Goal: Task Accomplishment & Management: Use online tool/utility

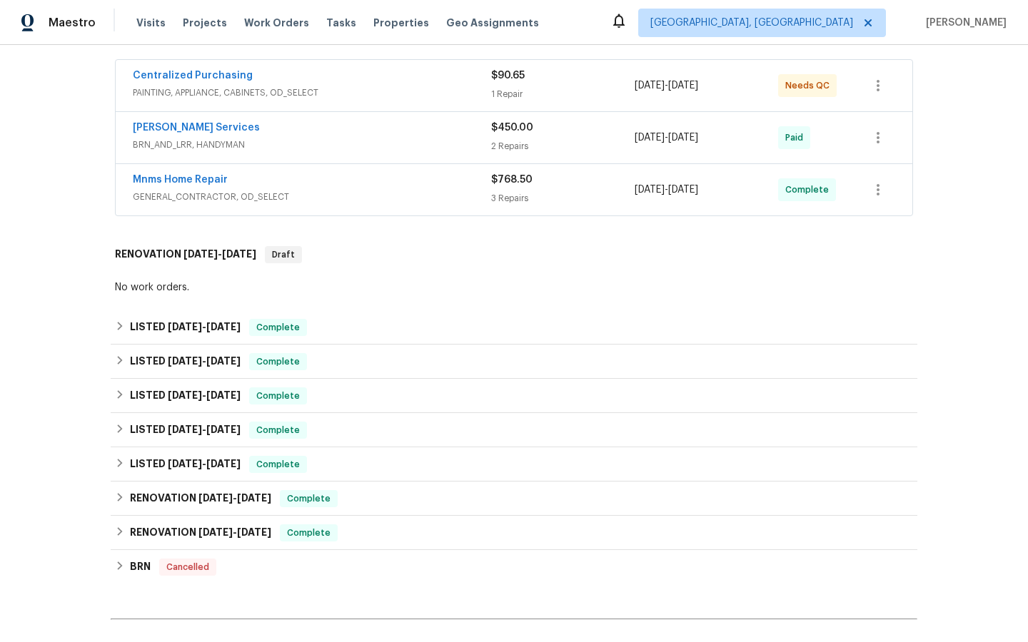
scroll to position [261, 0]
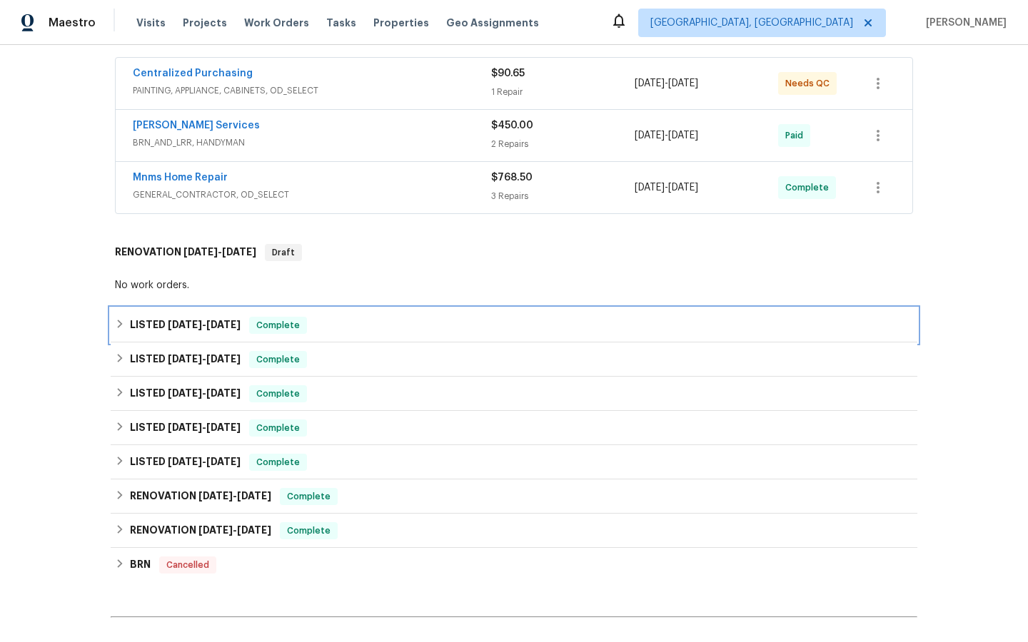
click at [280, 325] on span "Complete" at bounding box center [277, 325] width 55 height 14
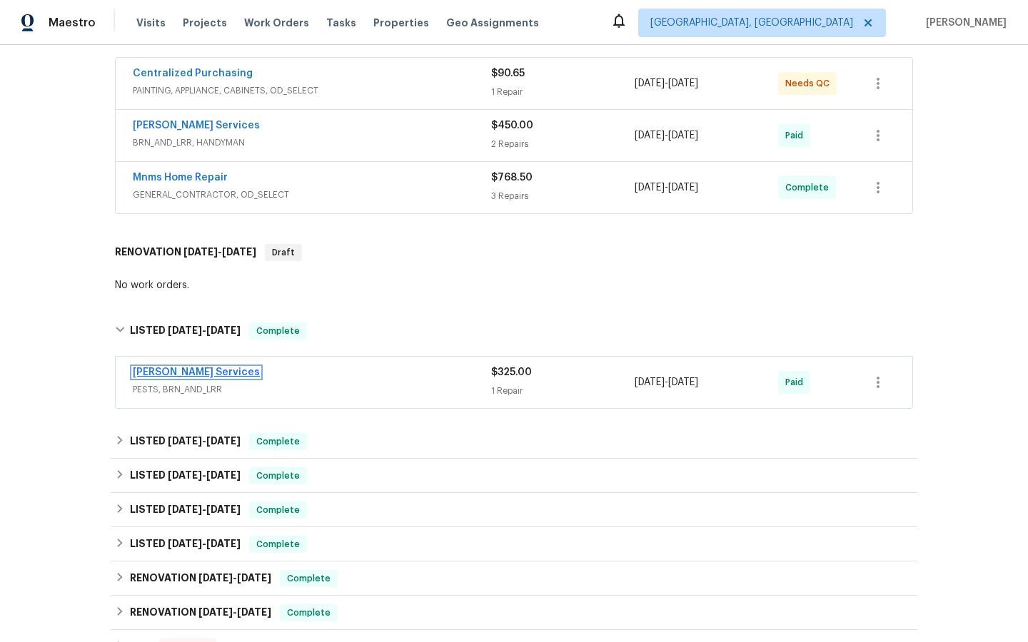
click at [175, 372] on link "[PERSON_NAME] Services" at bounding box center [196, 373] width 127 height 10
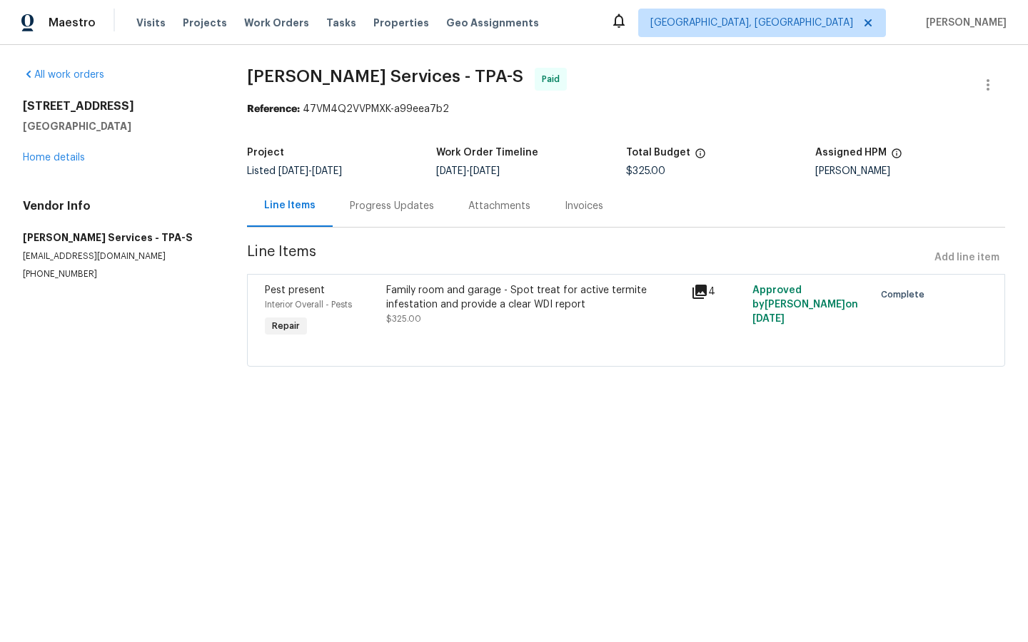
click at [386, 208] on div "Progress Updates" at bounding box center [392, 206] width 84 height 14
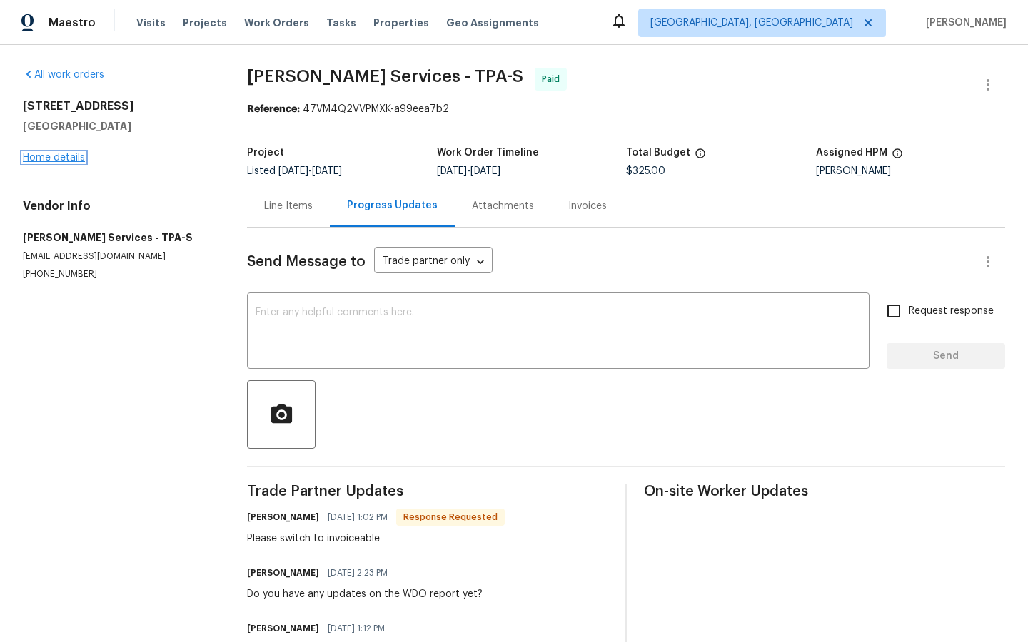
click at [51, 156] on link "Home details" at bounding box center [54, 158] width 62 height 10
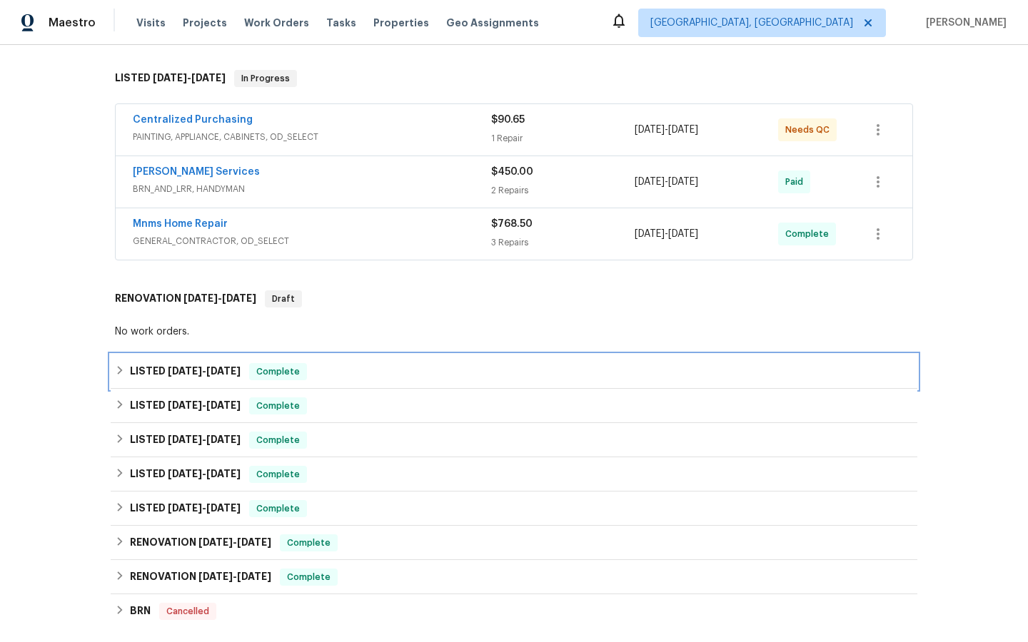
click at [270, 379] on div "Complete" at bounding box center [278, 371] width 58 height 17
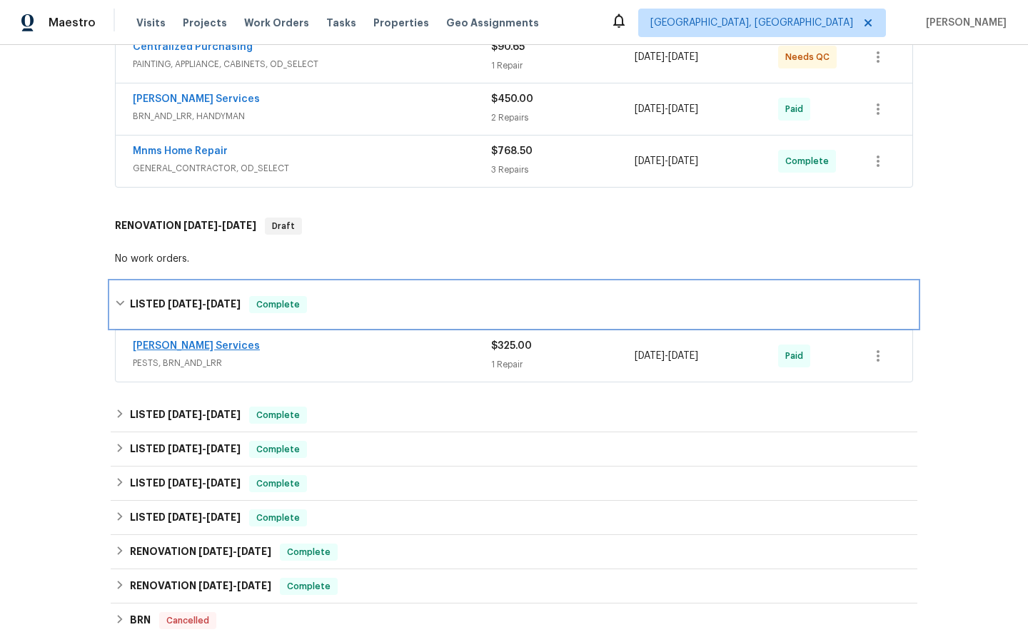
scroll to position [371, 0]
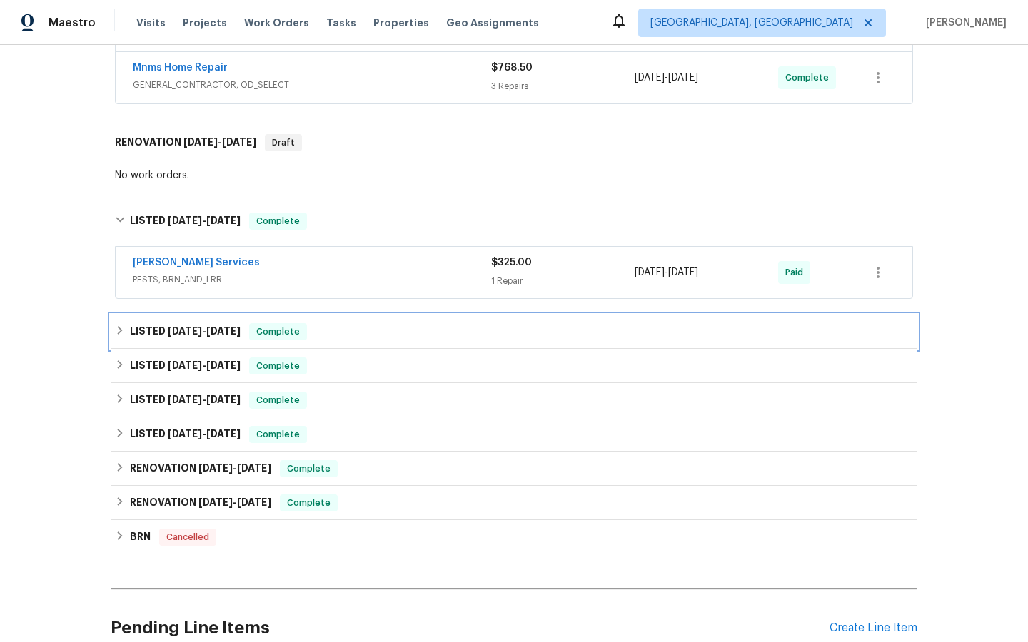
click at [271, 335] on span "Complete" at bounding box center [277, 332] width 55 height 14
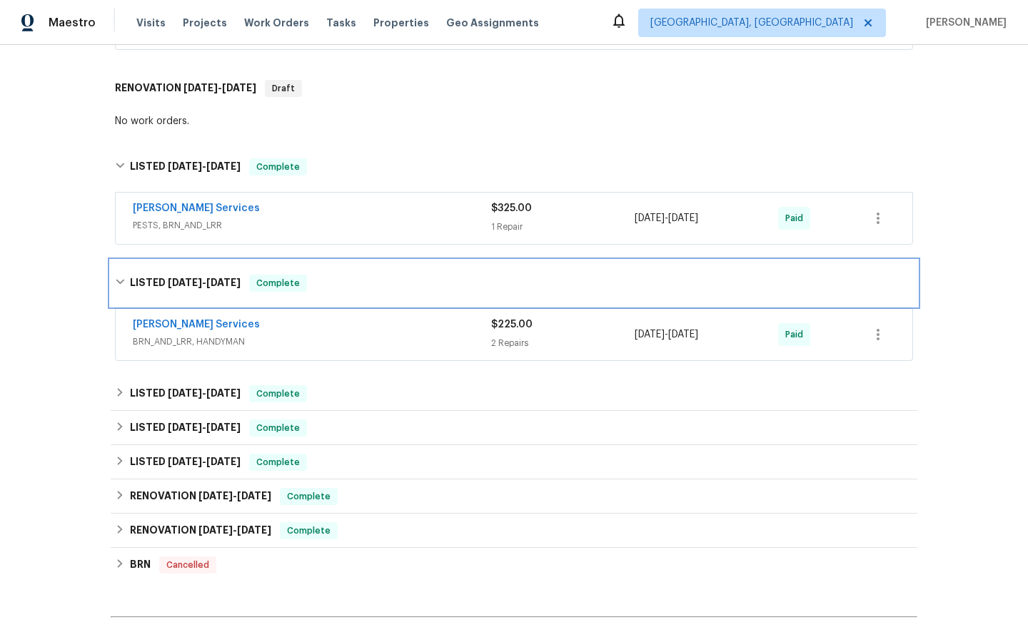
scroll to position [440, 0]
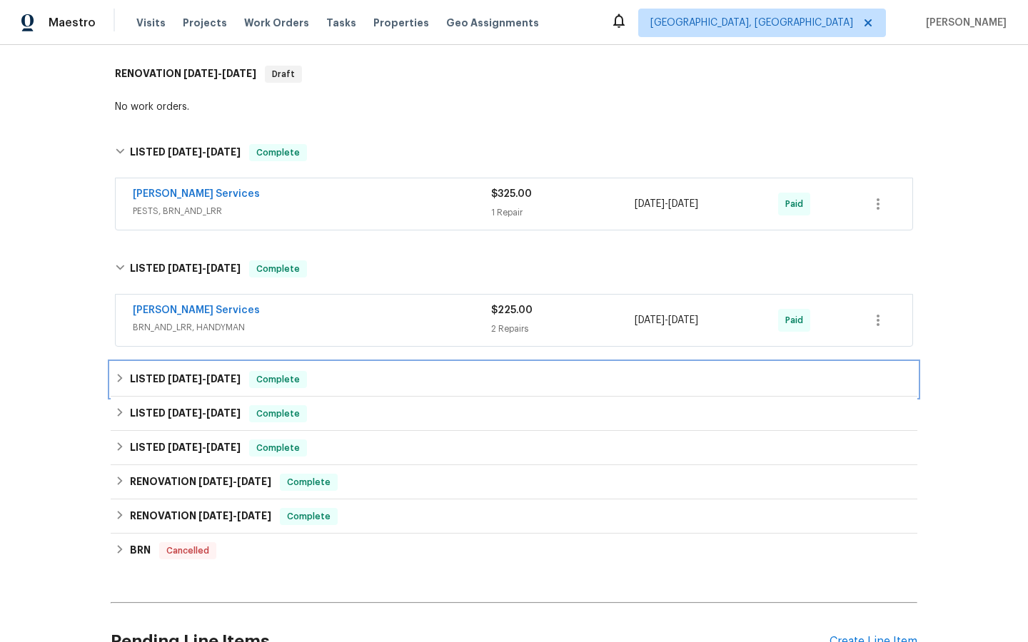
click at [278, 372] on div "Complete" at bounding box center [278, 379] width 58 height 17
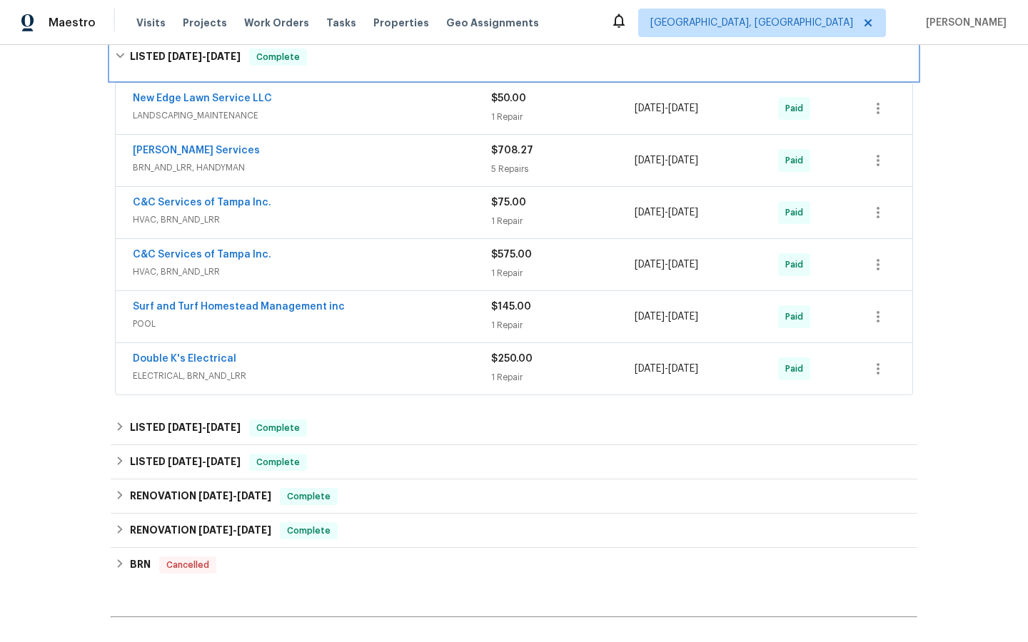
scroll to position [782, 0]
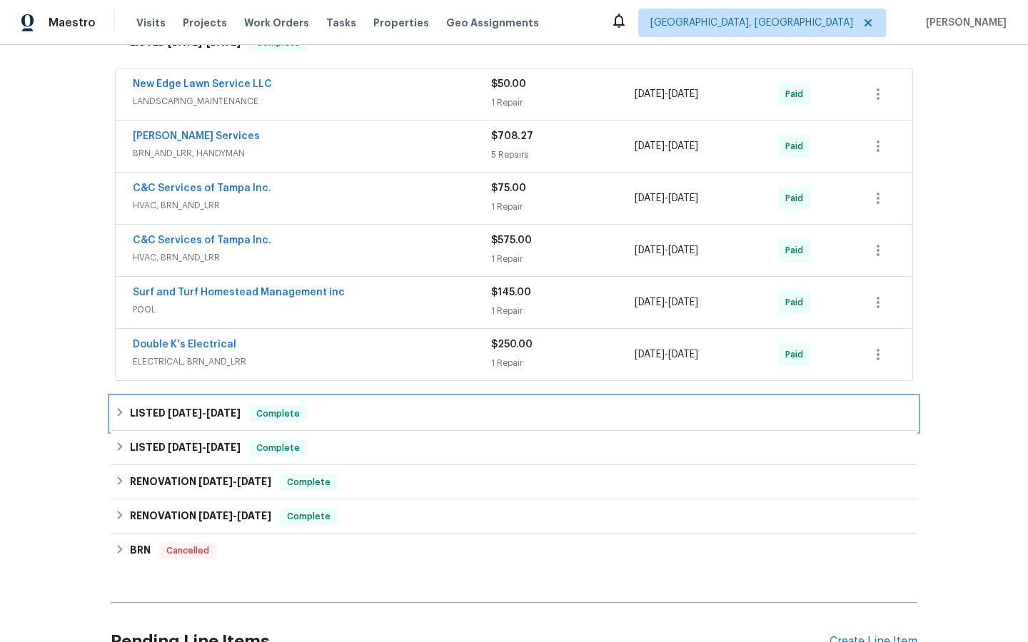
click at [265, 414] on span "Complete" at bounding box center [277, 414] width 55 height 14
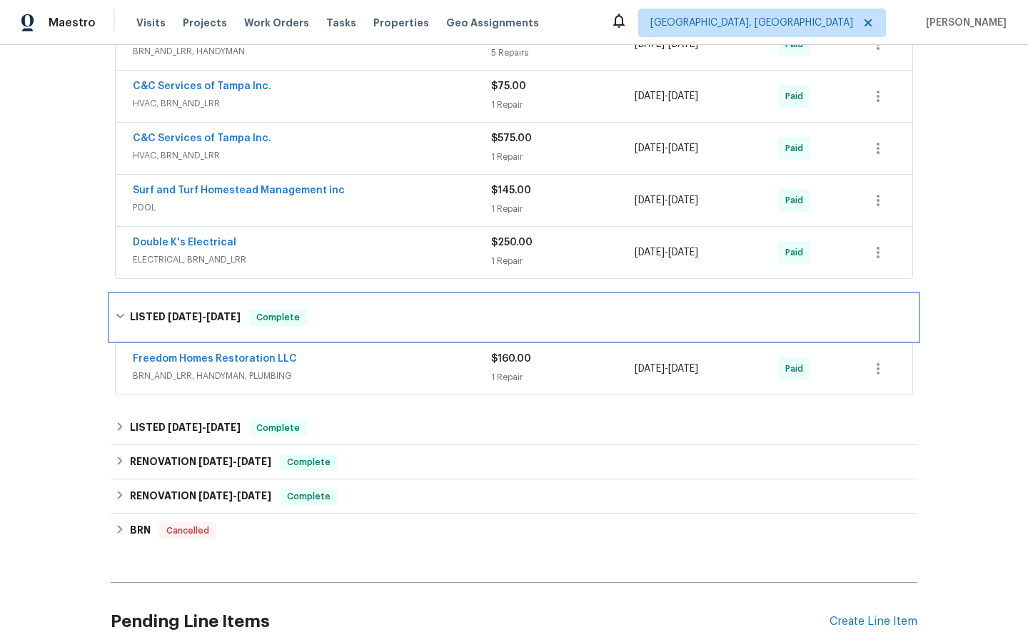
scroll to position [904, 0]
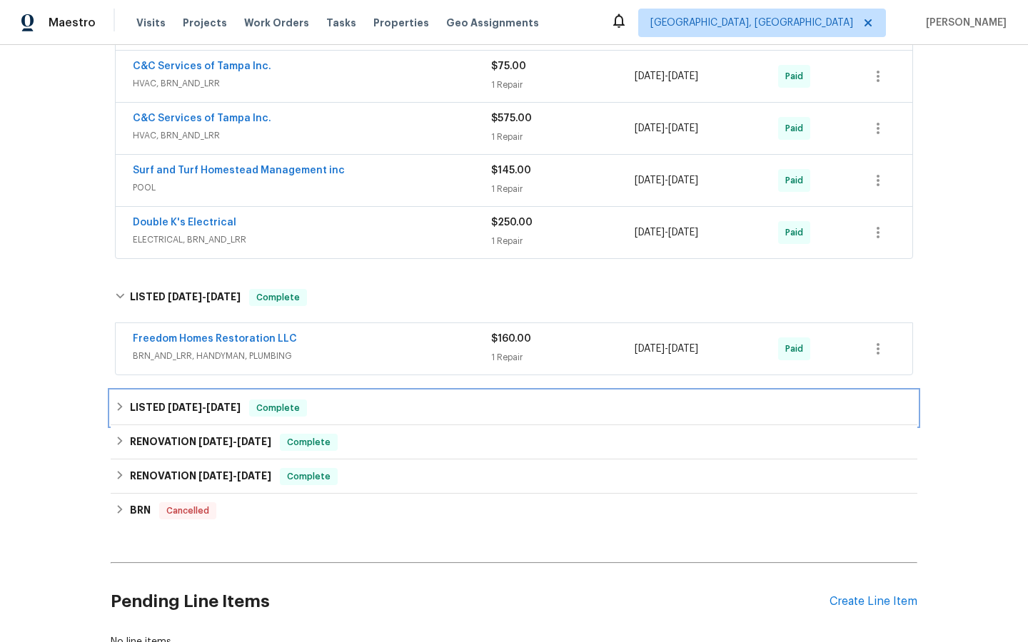
click at [273, 412] on span "Complete" at bounding box center [277, 408] width 55 height 14
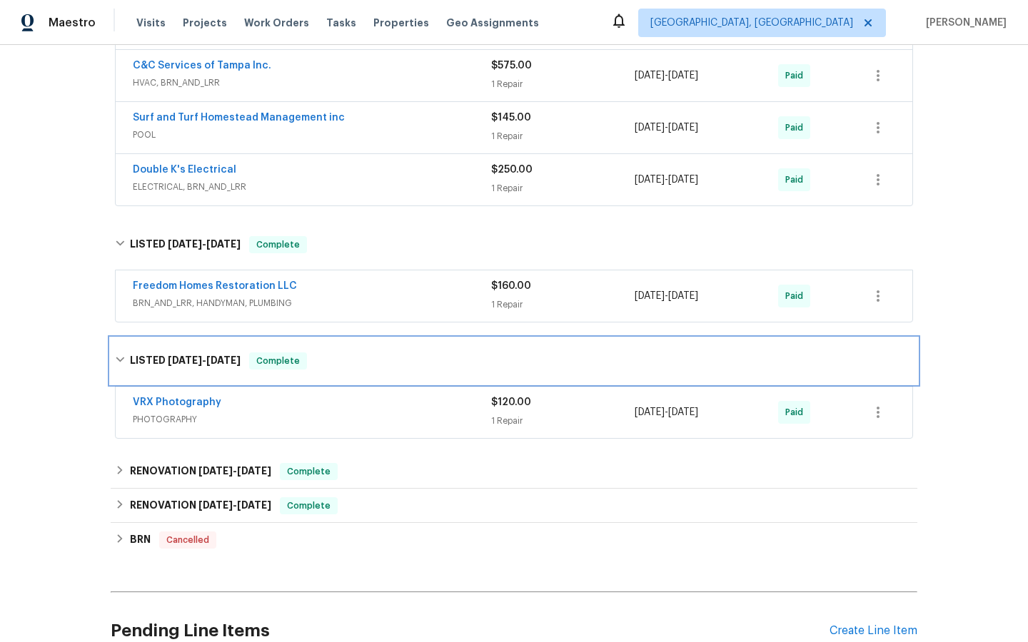
scroll to position [998, 0]
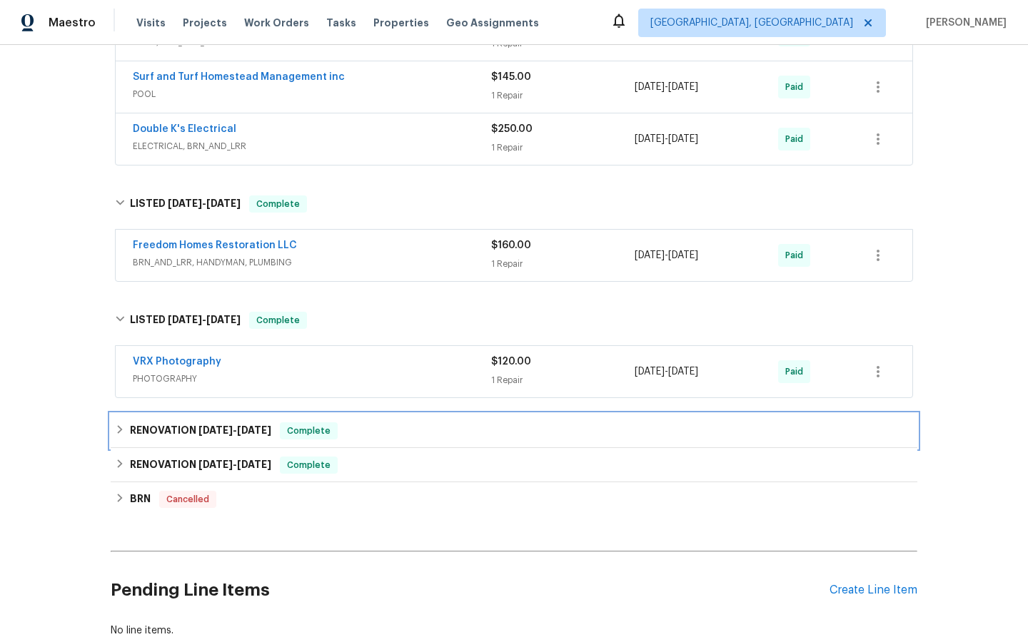
click at [308, 433] on span "Complete" at bounding box center [308, 431] width 55 height 14
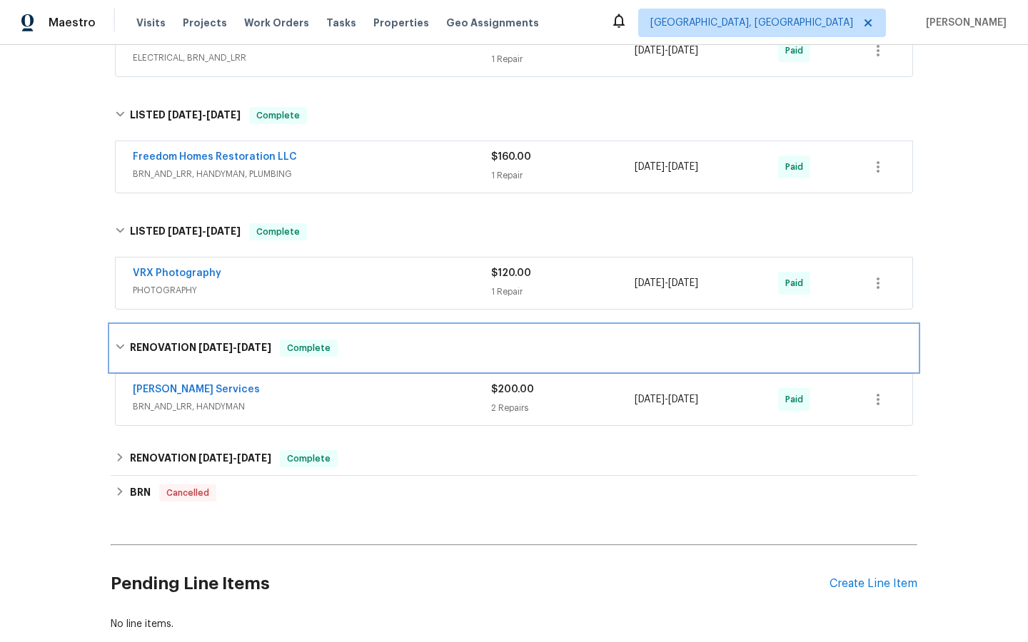
scroll to position [1115, 0]
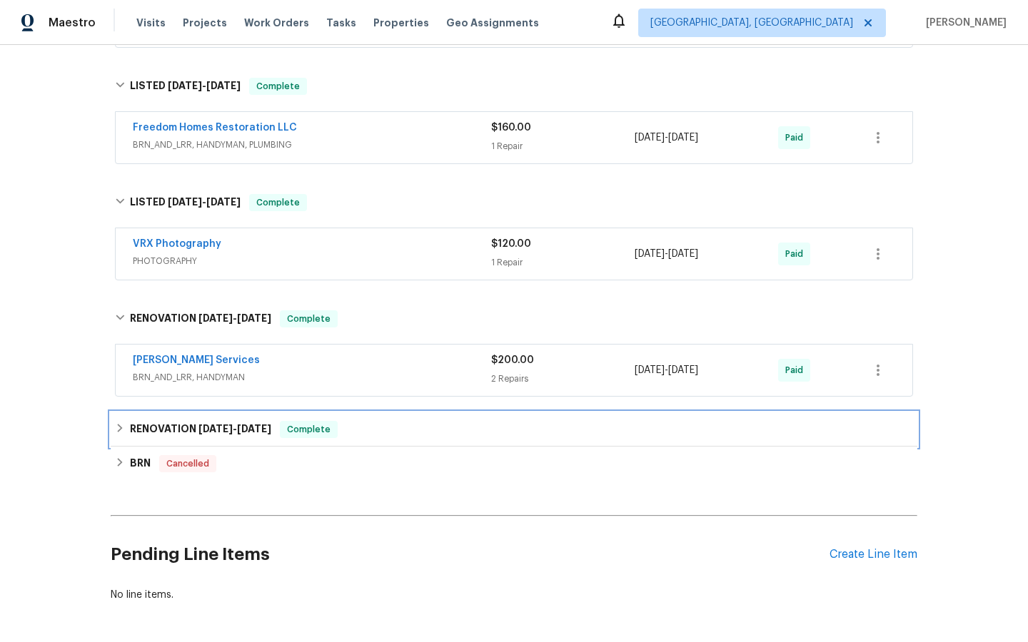
click at [310, 432] on span "Complete" at bounding box center [308, 429] width 55 height 14
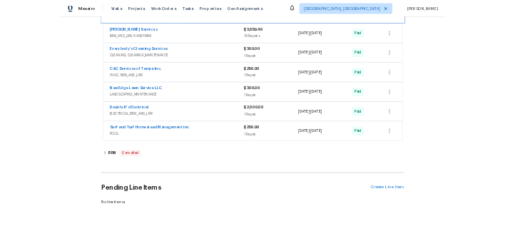
scroll to position [1514, 0]
